Goal: Information Seeking & Learning: Learn about a topic

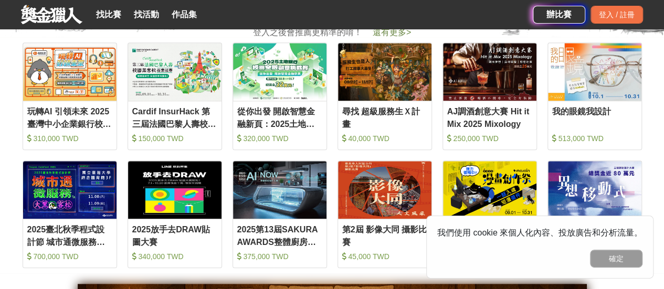
scroll to position [367, 0]
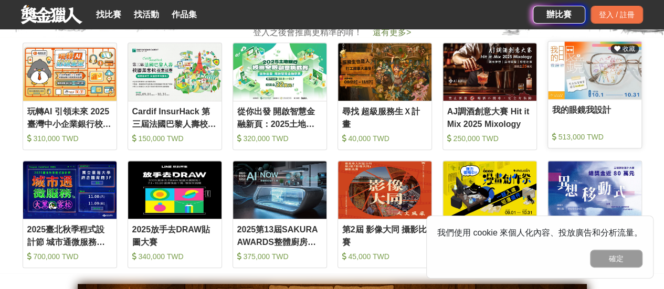
click at [611, 88] on img at bounding box center [594, 70] width 93 height 58
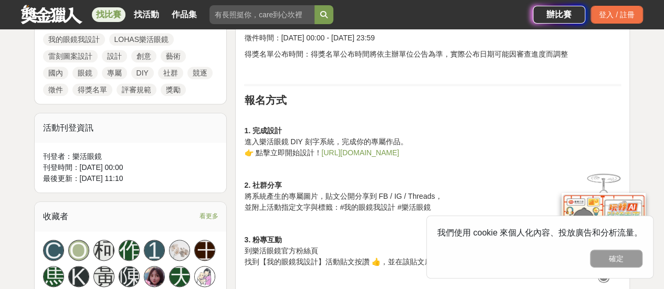
scroll to position [630, 0]
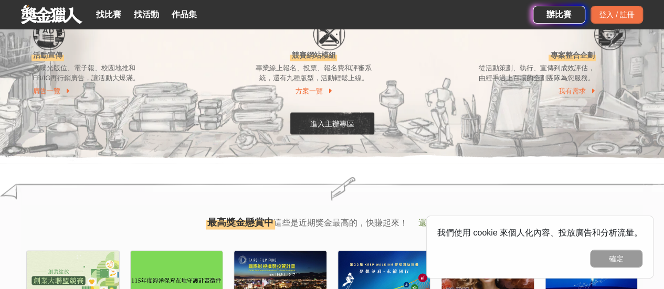
scroll to position [997, 0]
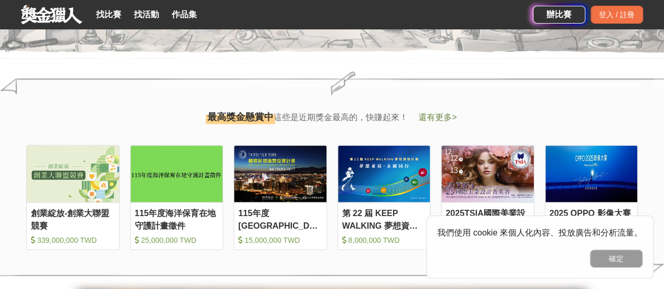
click at [440, 114] on span "還有更多 >" at bounding box center [437, 117] width 38 height 9
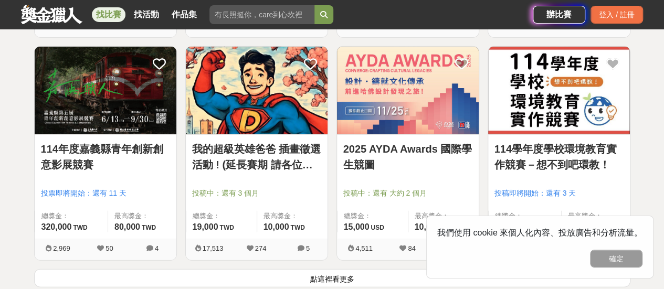
scroll to position [1259, 0]
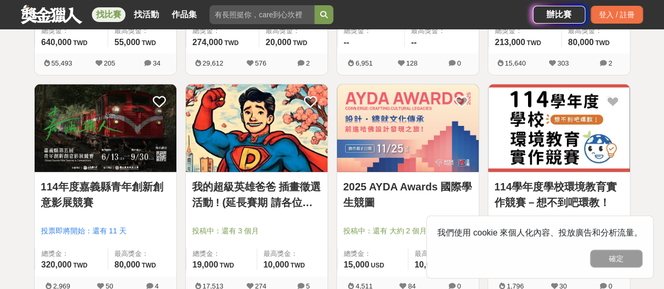
click at [274, 181] on link "我的超級英雄爸爸 插畫徵選活動 ! (延長賽期 請各位踴躍參與)" at bounding box center [256, 194] width 129 height 31
